Goal: Task Accomplishment & Management: Manage account settings

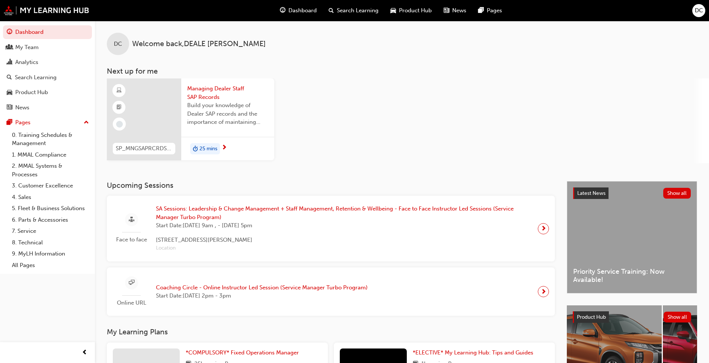
click at [55, 62] on div "Analytics" at bounding box center [47, 62] width 81 height 9
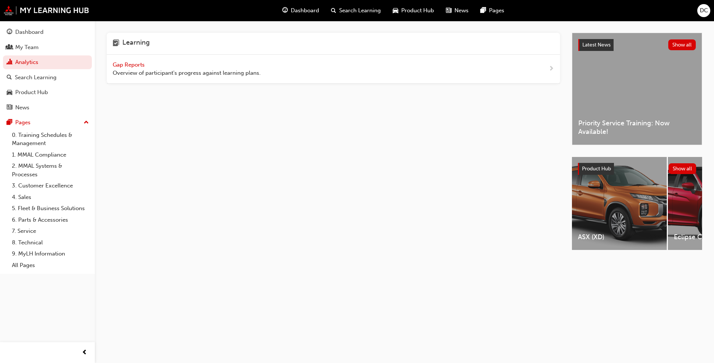
click at [119, 63] on span "Gap Reports" at bounding box center [129, 64] width 33 height 7
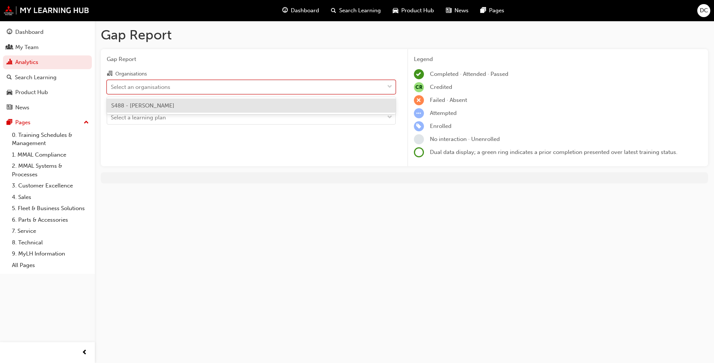
click at [353, 84] on div "Select an organisations" at bounding box center [245, 86] width 277 height 13
click at [112, 84] on input "Organisations option S488 - Agostino Mitsubishi focused, 1 of 1. 1 result avail…" at bounding box center [111, 86] width 1 height 6
click at [224, 106] on div "S488 - [PERSON_NAME]" at bounding box center [251, 106] width 289 height 15
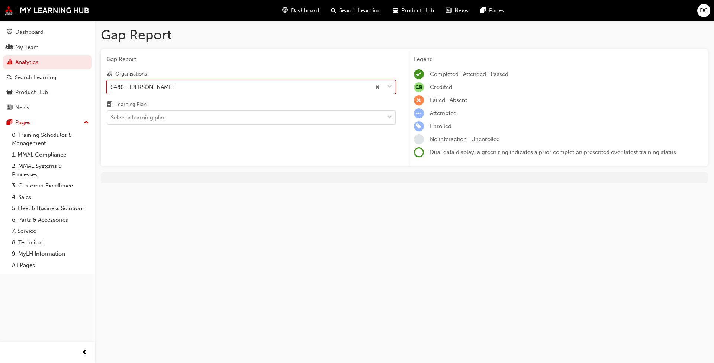
click at [225, 119] on div "Select a learning plan" at bounding box center [245, 117] width 277 height 13
click at [112, 119] on input "Learning Plan Select a learning plan" at bounding box center [111, 117] width 1 height 6
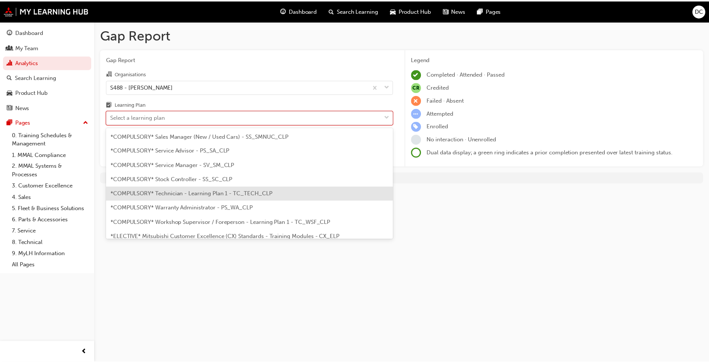
scroll to position [260, 0]
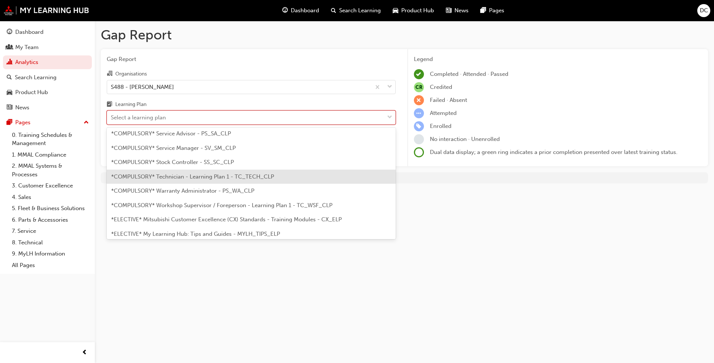
click at [193, 179] on span "*COMPULSORY* Technician - Learning Plan 1 - TC_TECH_CLP" at bounding box center [192, 176] width 163 height 7
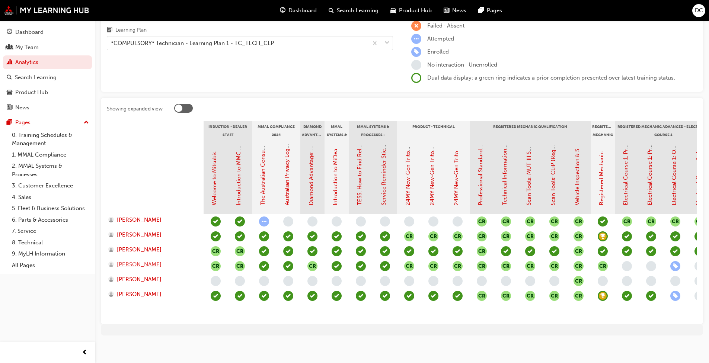
click at [143, 266] on span "[PERSON_NAME]" at bounding box center [139, 264] width 45 height 9
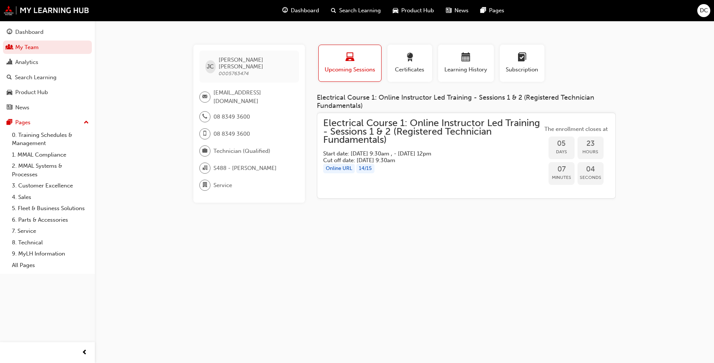
click at [381, 125] on span "Electrical Course 1: Online Instructor Led Training - Sessions 1 & 2 (Registere…" at bounding box center [432, 131] width 219 height 25
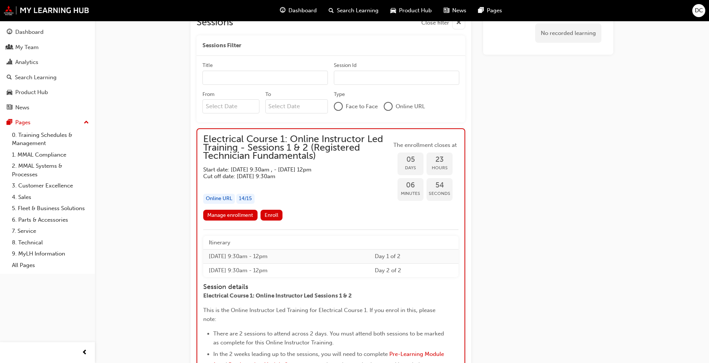
scroll to position [548, 0]
click at [275, 214] on span "Enroll" at bounding box center [271, 215] width 14 height 6
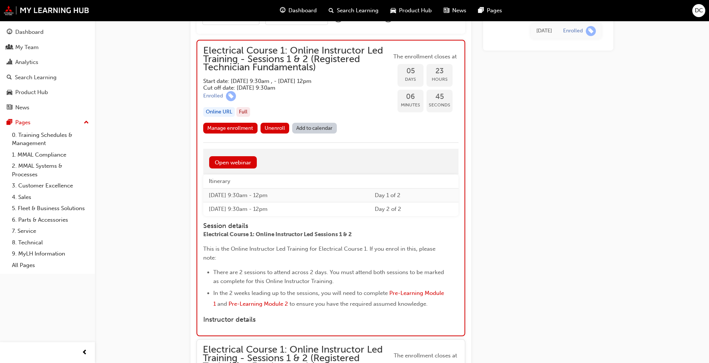
scroll to position [622, 0]
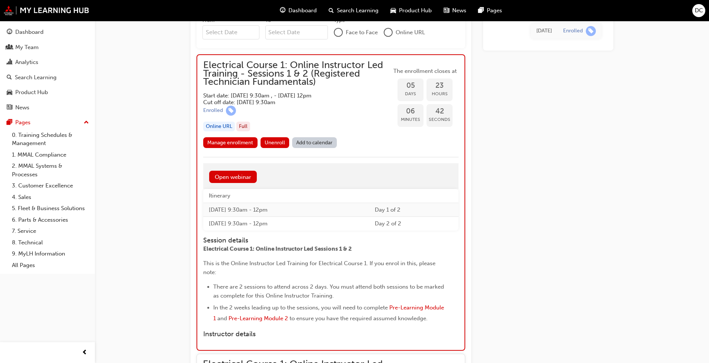
click at [242, 142] on link "Manage enrollment" at bounding box center [230, 142] width 54 height 11
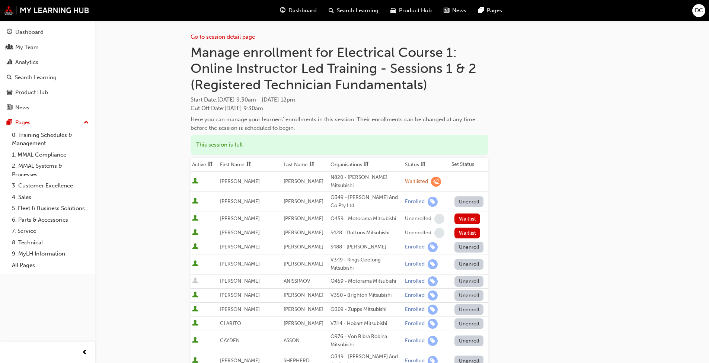
click at [45, 138] on link "0. Training Schedules & Management" at bounding box center [50, 139] width 83 height 20
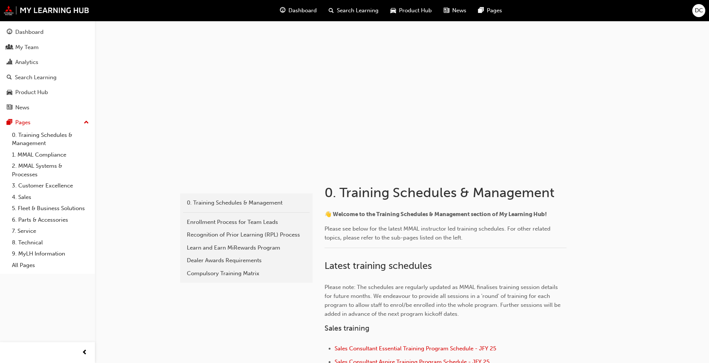
click at [306, 9] on span "Dashboard" at bounding box center [302, 10] width 28 height 9
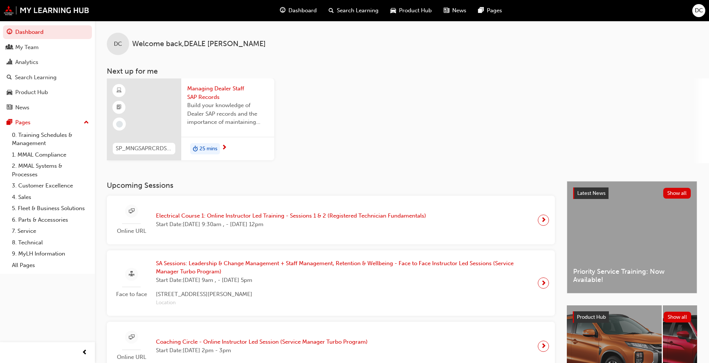
click at [274, 216] on span "Electrical Course 1: Online Instructor Led Training - Sessions 1 & 2 (Registere…" at bounding box center [291, 216] width 270 height 9
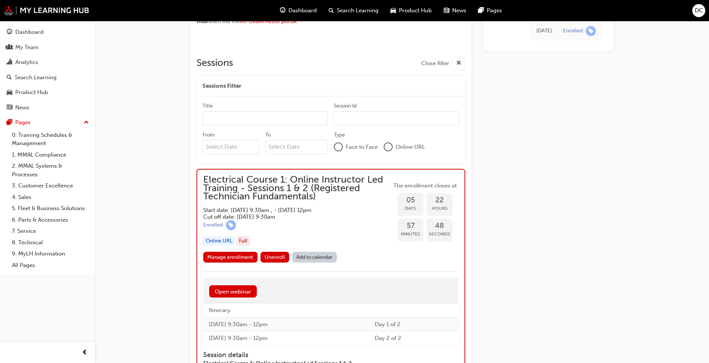
scroll to position [521, 0]
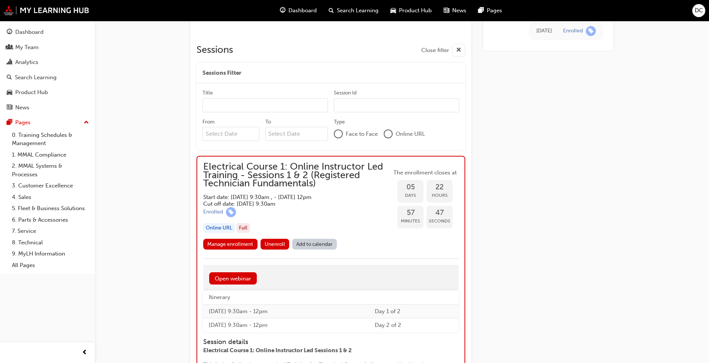
click at [243, 247] on link "Manage enrollment" at bounding box center [230, 244] width 54 height 11
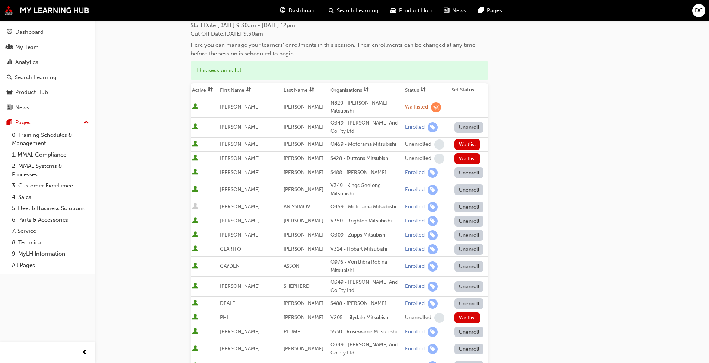
scroll to position [112, 0]
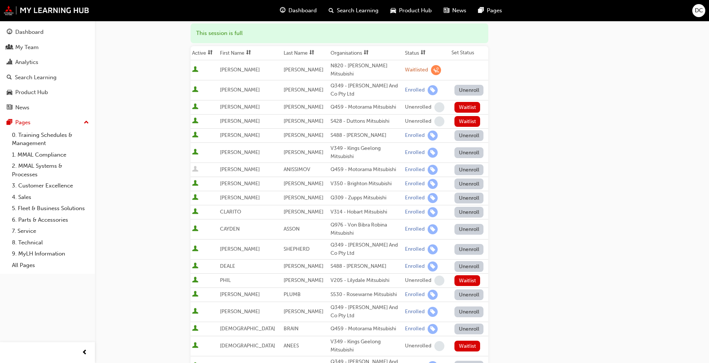
click at [464, 261] on button "Unenroll" at bounding box center [468, 266] width 29 height 11
click at [461, 130] on button "Unenroll" at bounding box center [468, 135] width 29 height 11
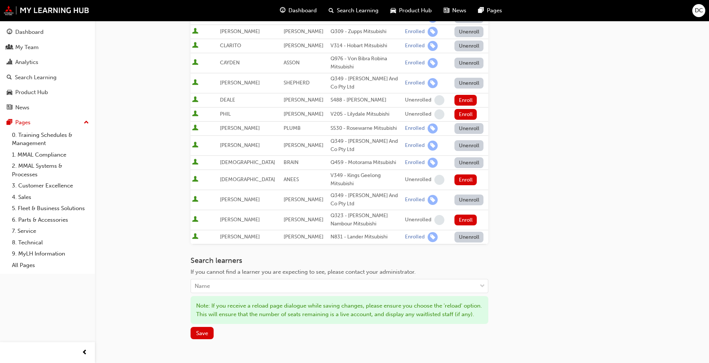
scroll to position [356, 0]
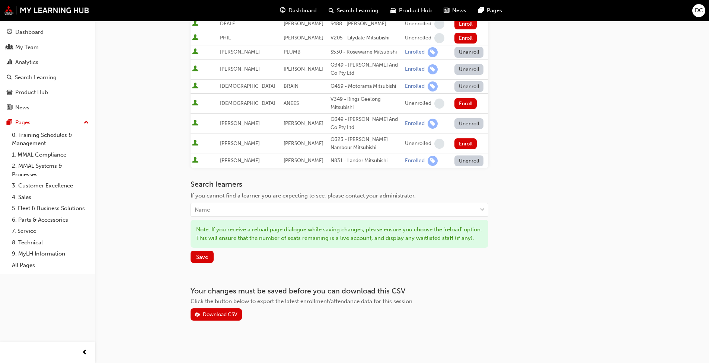
click at [202, 256] on span "Save" at bounding box center [202, 257] width 12 height 7
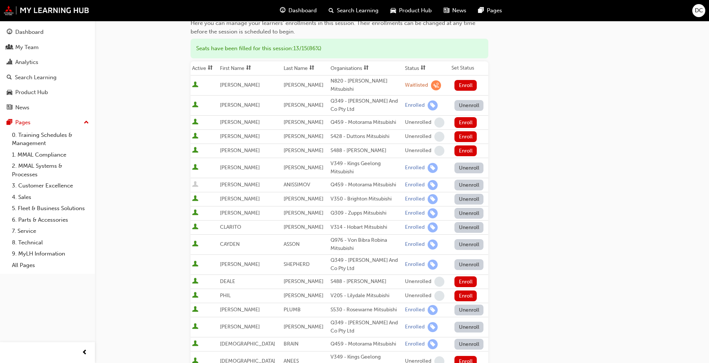
scroll to position [0, 0]
